Goal: Task Accomplishment & Management: Use online tool/utility

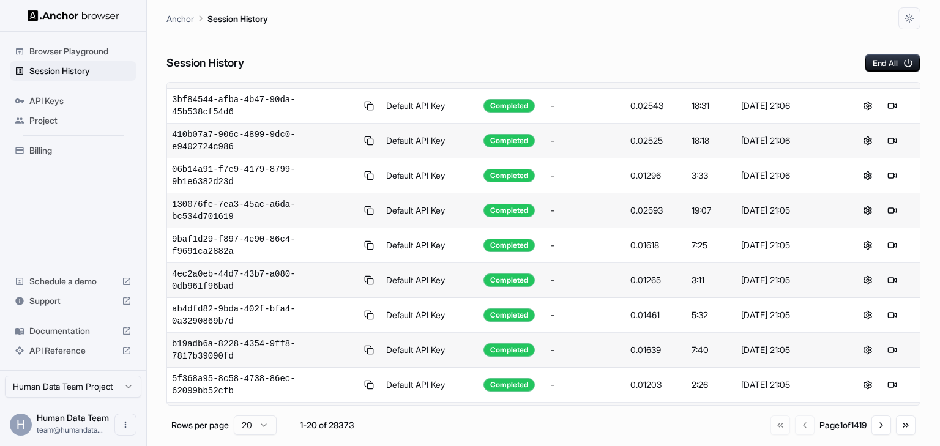
scroll to position [202, 0]
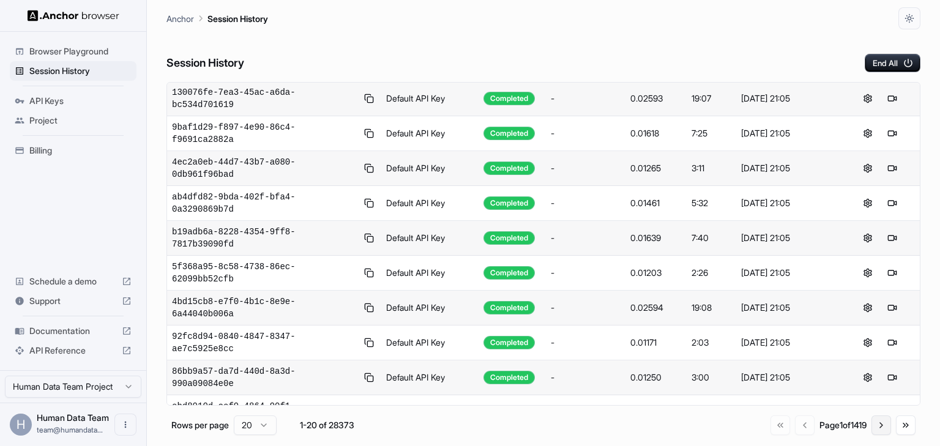
click at [880, 428] on button "Go to next page" at bounding box center [882, 426] width 20 height 20
click at [880, 427] on button "Go to next page" at bounding box center [882, 426] width 20 height 20
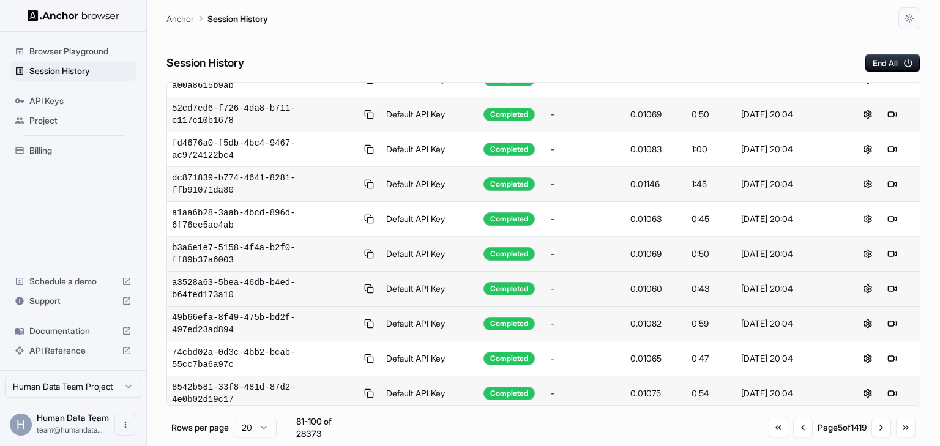
scroll to position [0, 0]
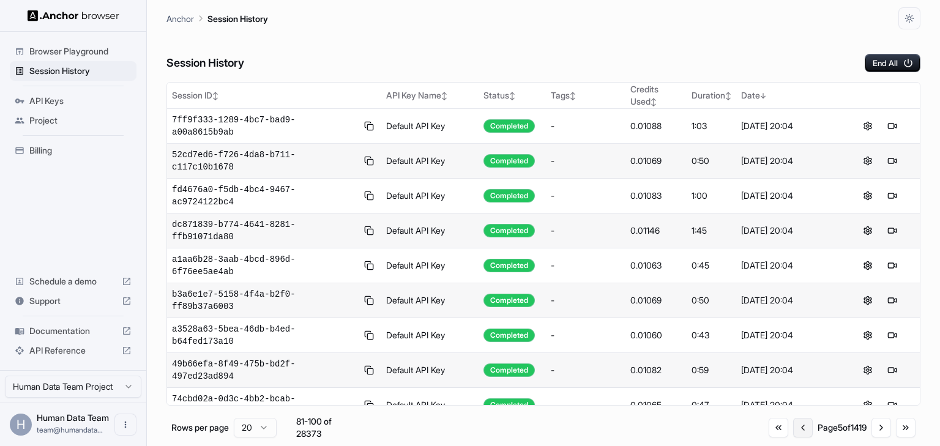
click at [798, 430] on button "Go to previous page" at bounding box center [803, 428] width 20 height 20
click at [798, 430] on button "Go to previous page" at bounding box center [803, 426] width 20 height 20
click at [798, 430] on div "Go to first page Go to previous page Page 2 of 1419 Go to next page Go to last …" at bounding box center [842, 426] width 147 height 20
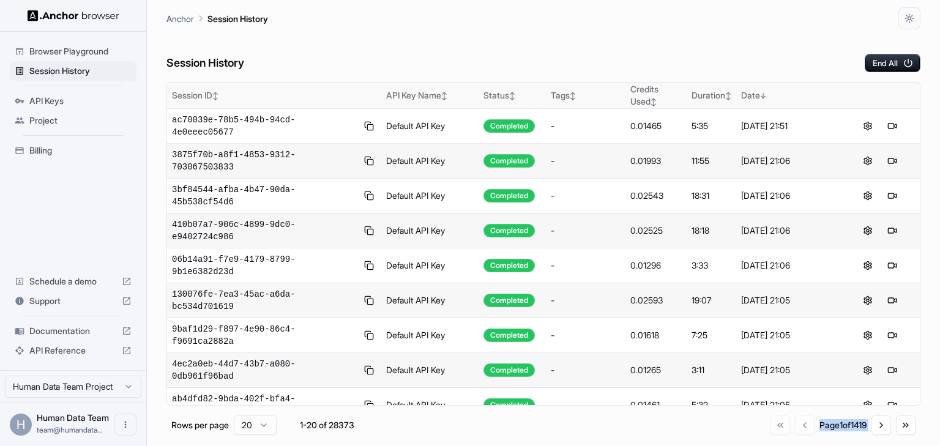
click at [720, 95] on div "Duration ↕" at bounding box center [712, 95] width 40 height 12
click at [708, 56] on div "Session History End All" at bounding box center [543, 50] width 754 height 43
click at [219, 92] on div "Session ID ↕" at bounding box center [274, 95] width 204 height 12
click at [744, 93] on div "Date ↕" at bounding box center [788, 95] width 94 height 12
